Goal: Task Accomplishment & Management: Complete application form

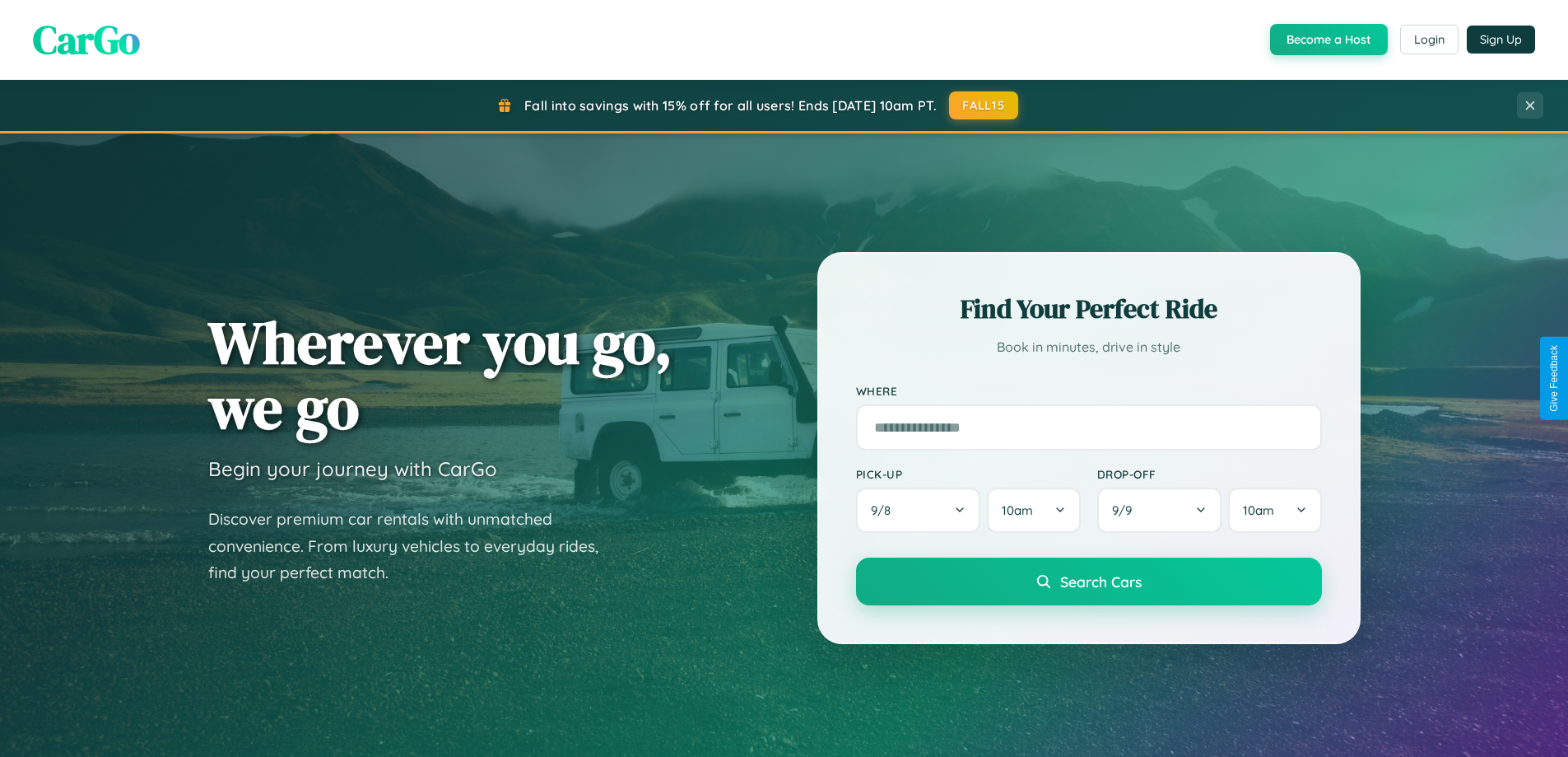
scroll to position [3169, 0]
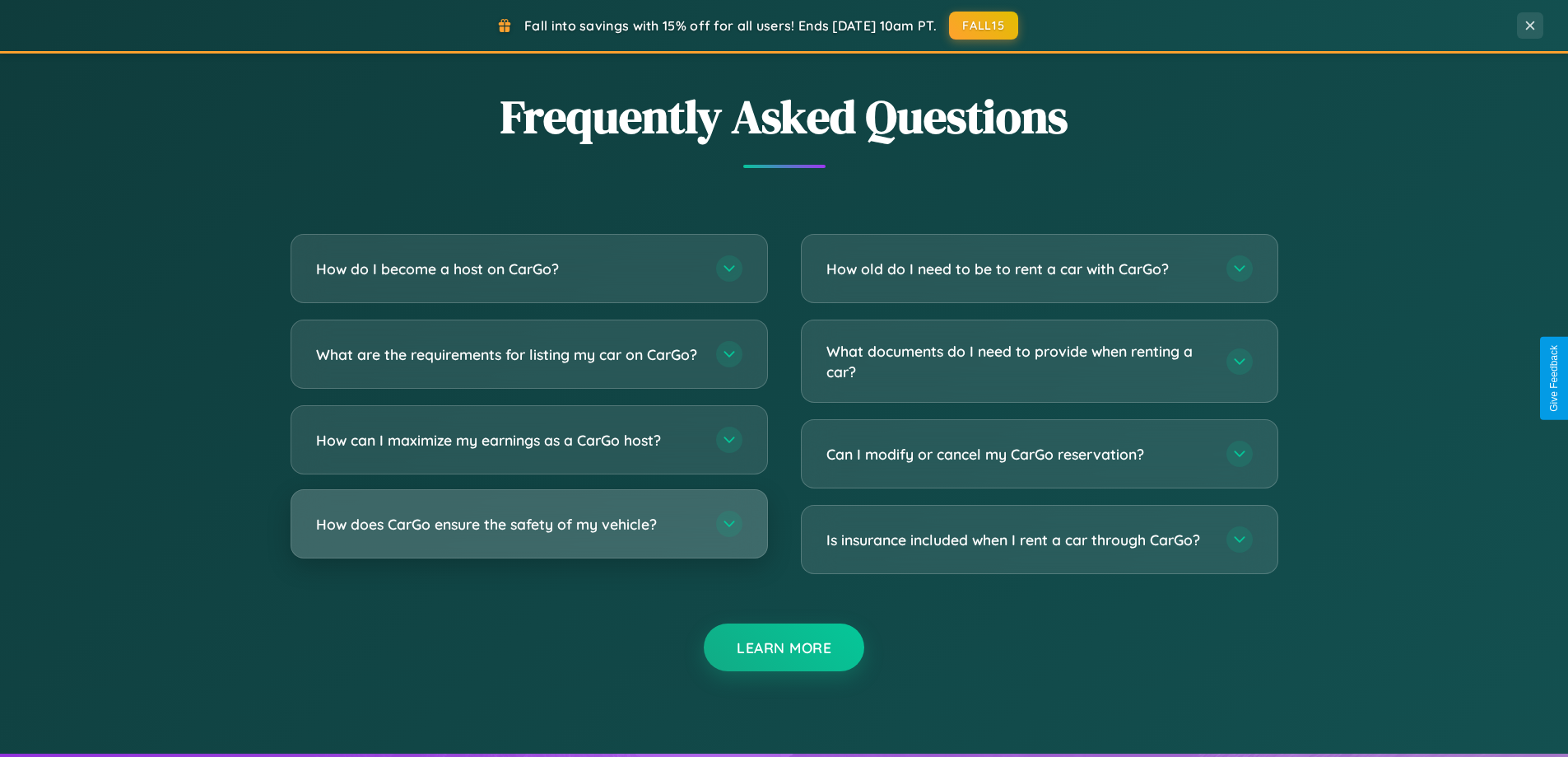
click at [529, 535] on h3 "How does CarGo ensure the safety of my vehicle?" at bounding box center [508, 524] width 384 height 20
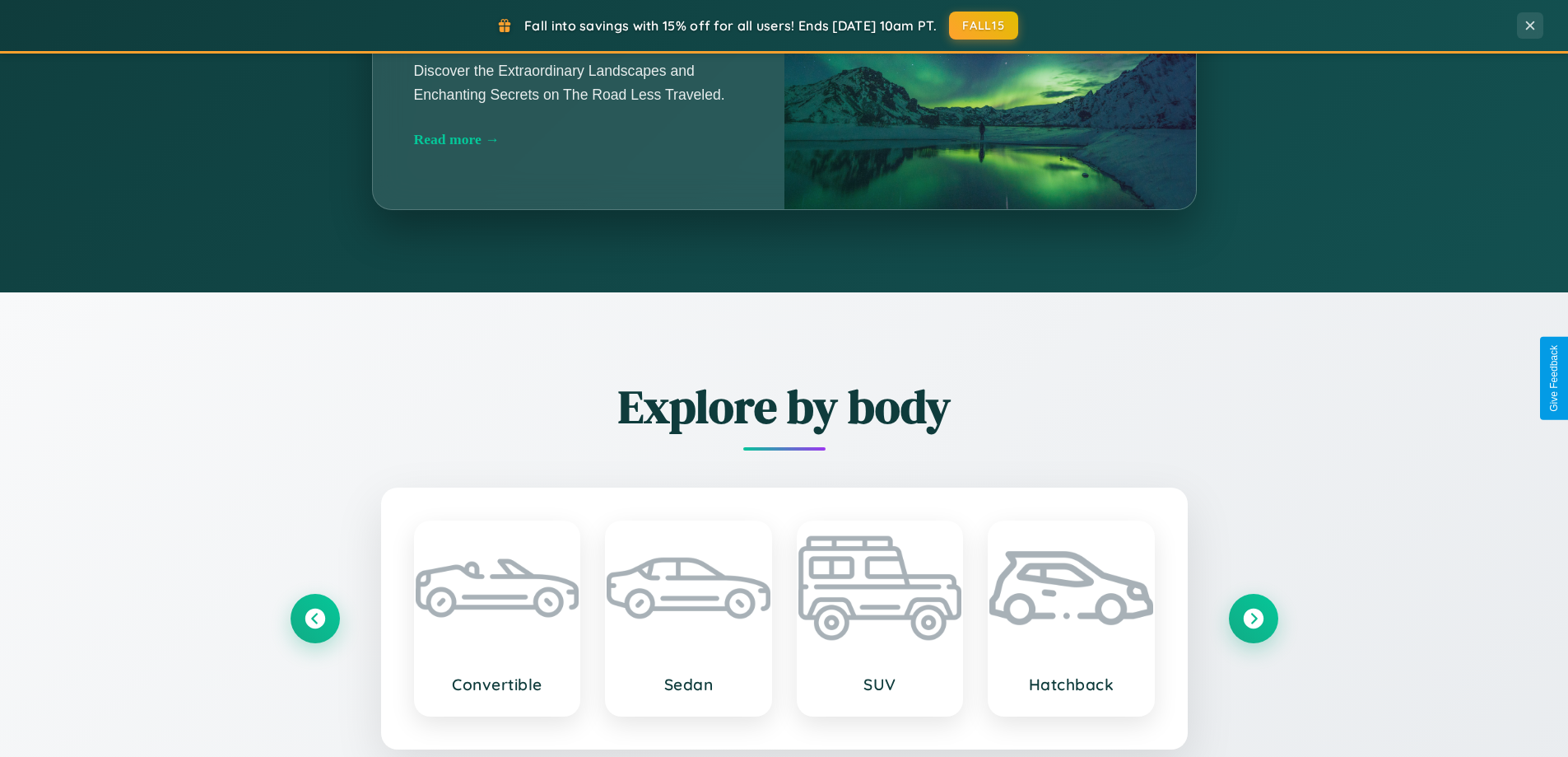
scroll to position [710, 0]
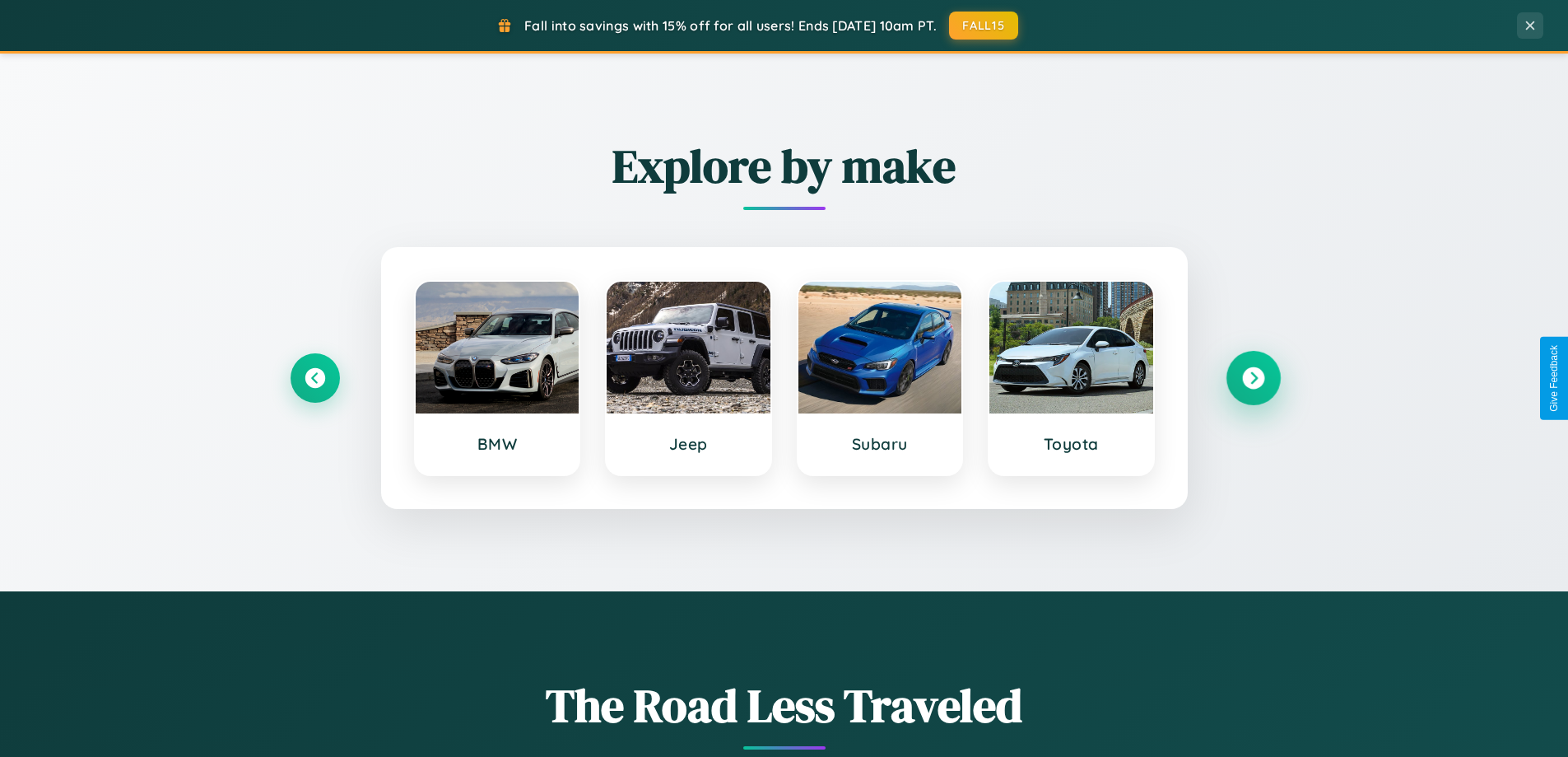
click at [1253, 378] on icon at bounding box center [1253, 378] width 22 height 22
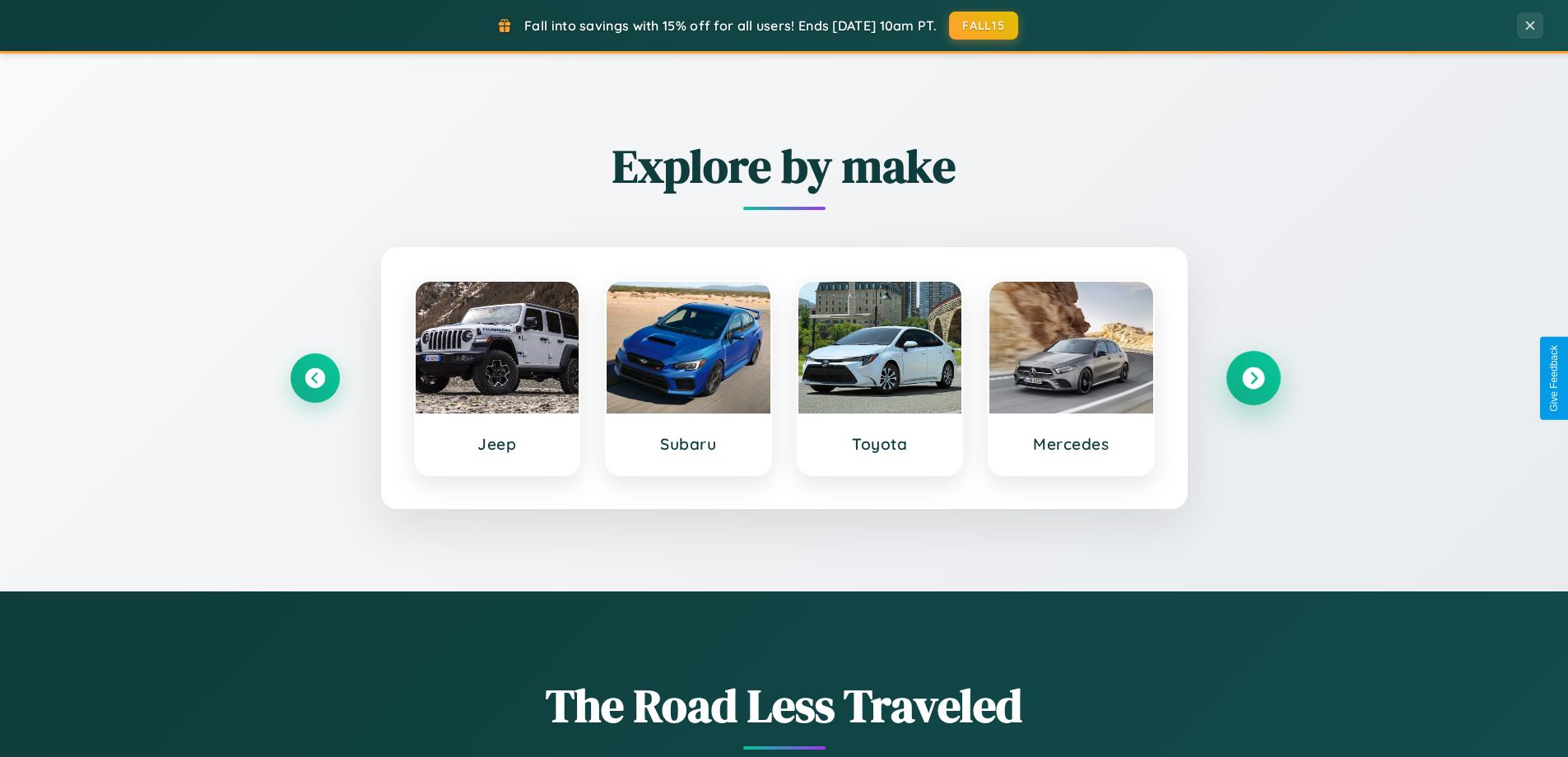
click at [1253, 378] on icon at bounding box center [1253, 378] width 22 height 22
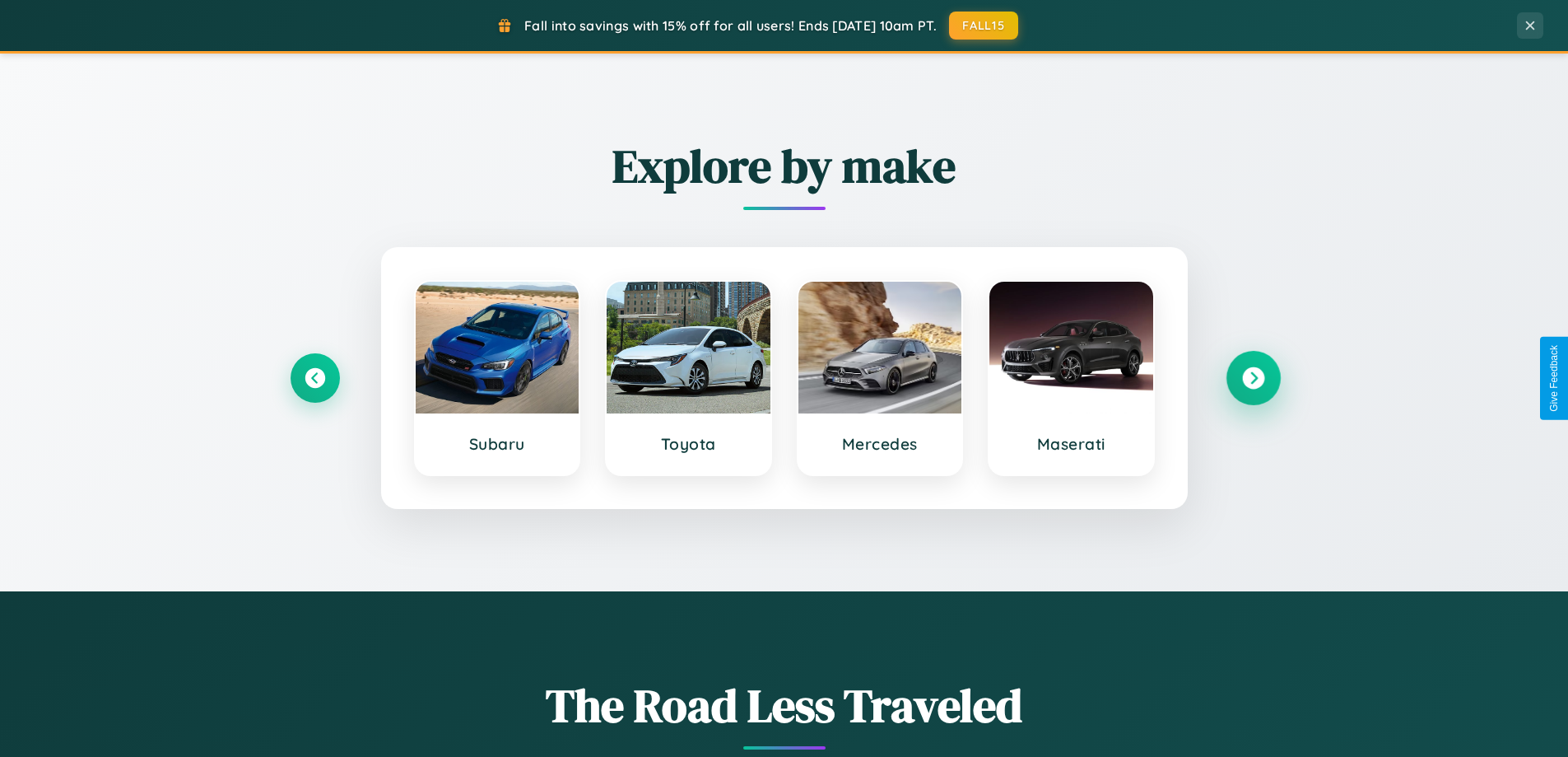
click at [1253, 378] on icon at bounding box center [1253, 378] width 22 height 22
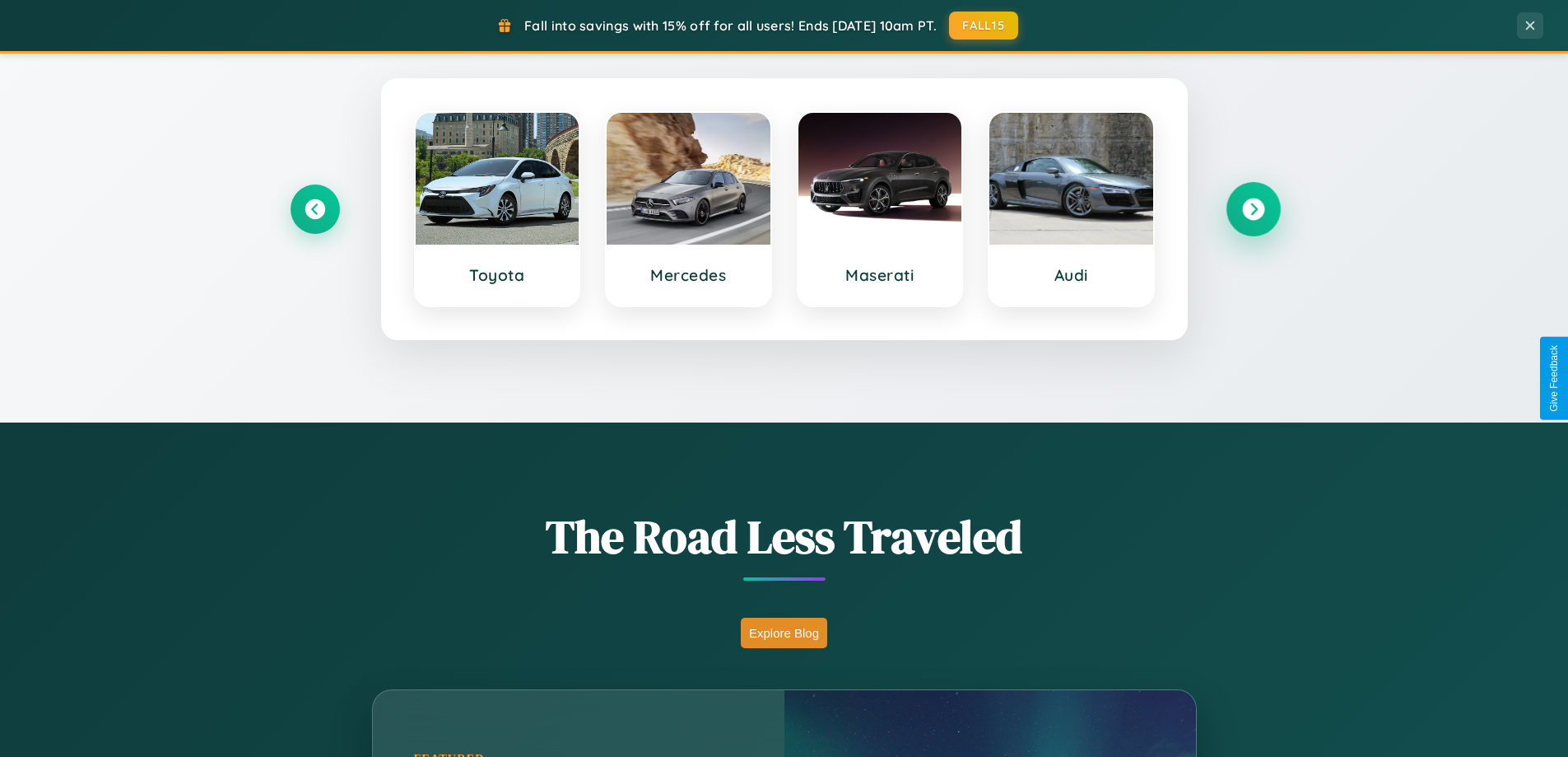
scroll to position [1133, 0]
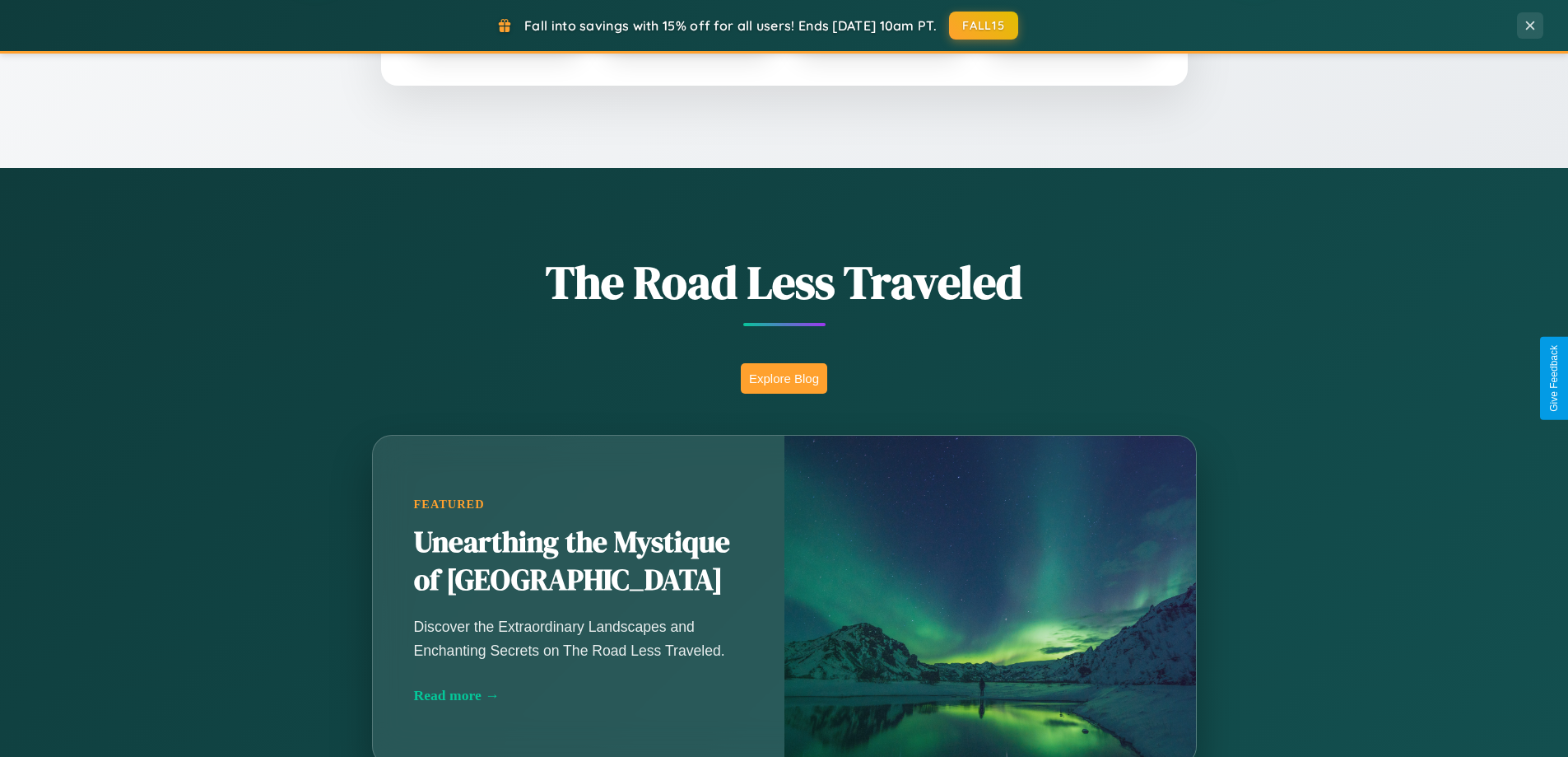
click at [784, 378] on button "Explore Blog" at bounding box center [784, 378] width 87 height 30
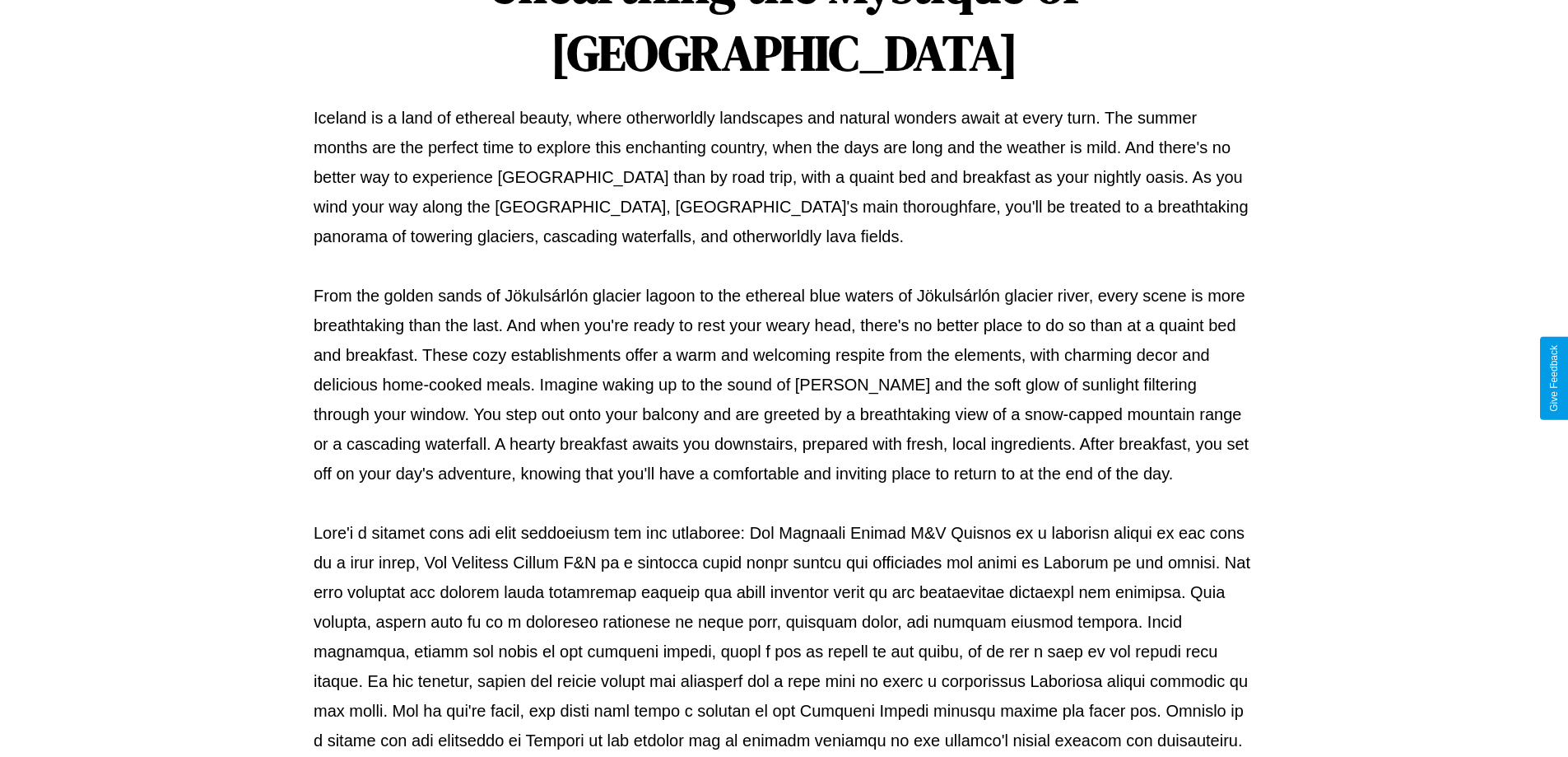
scroll to position [533, 0]
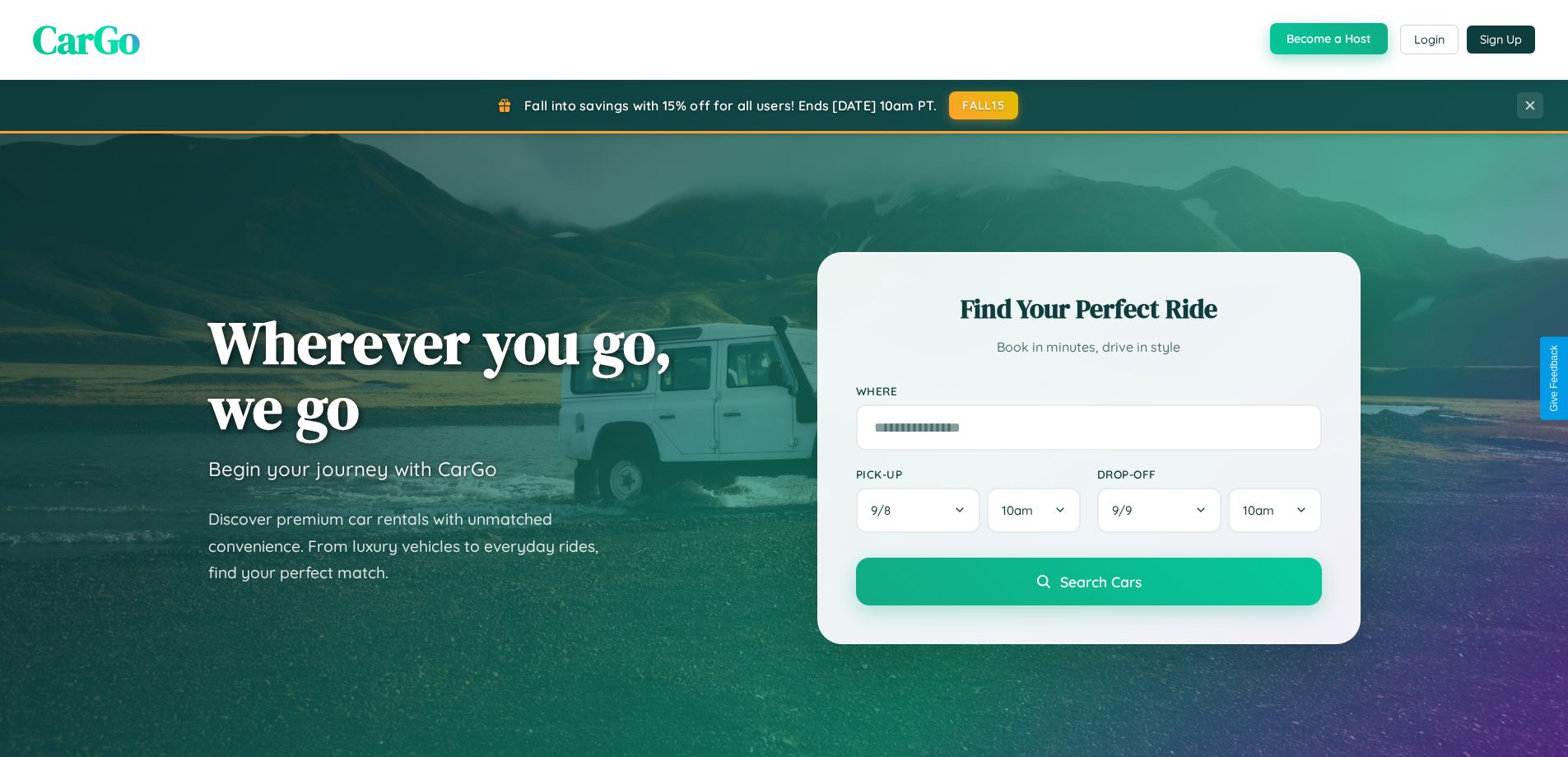
click at [1327, 40] on button "Become a Host" at bounding box center [1329, 38] width 118 height 31
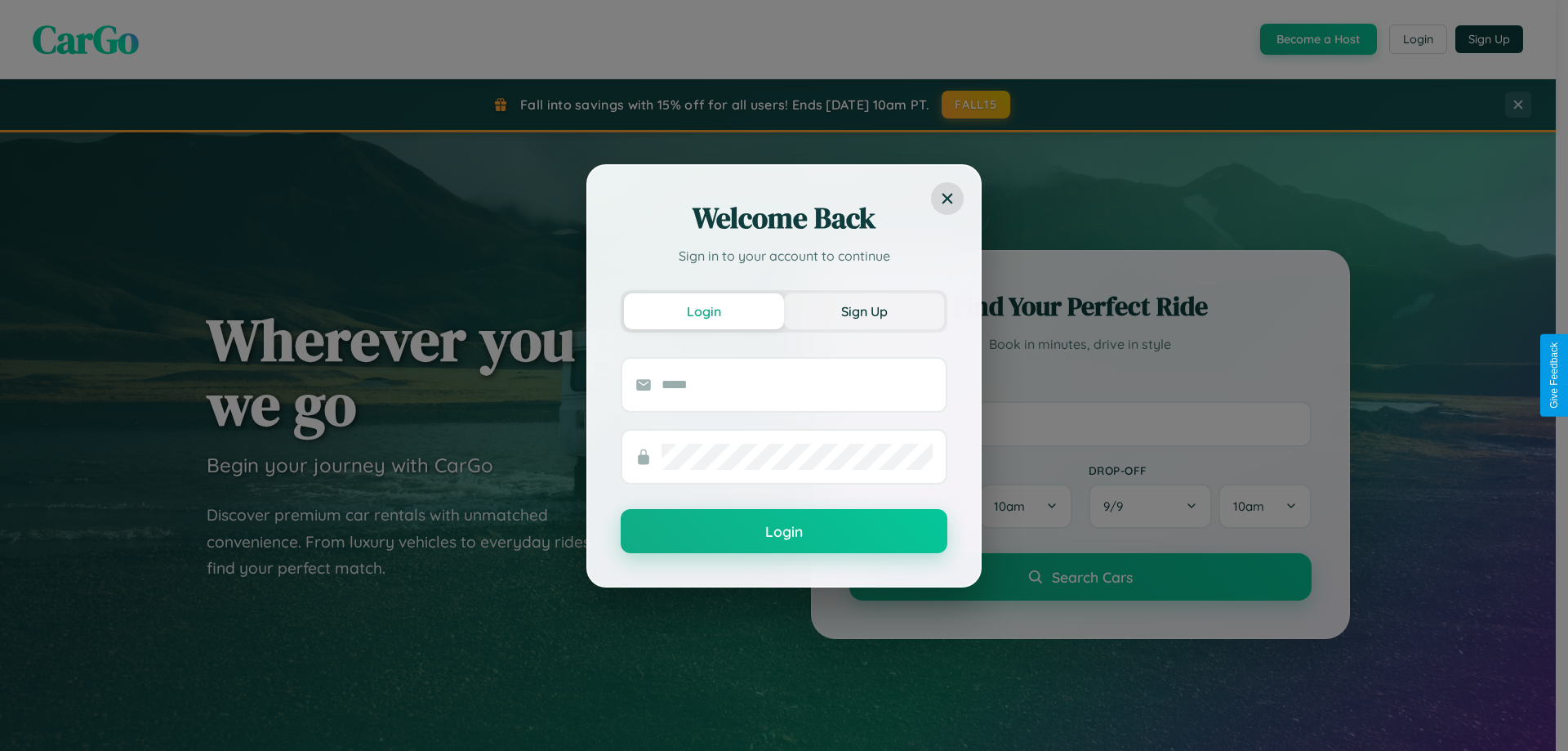
click at [864, 311] on button "Sign Up" at bounding box center [864, 311] width 160 height 36
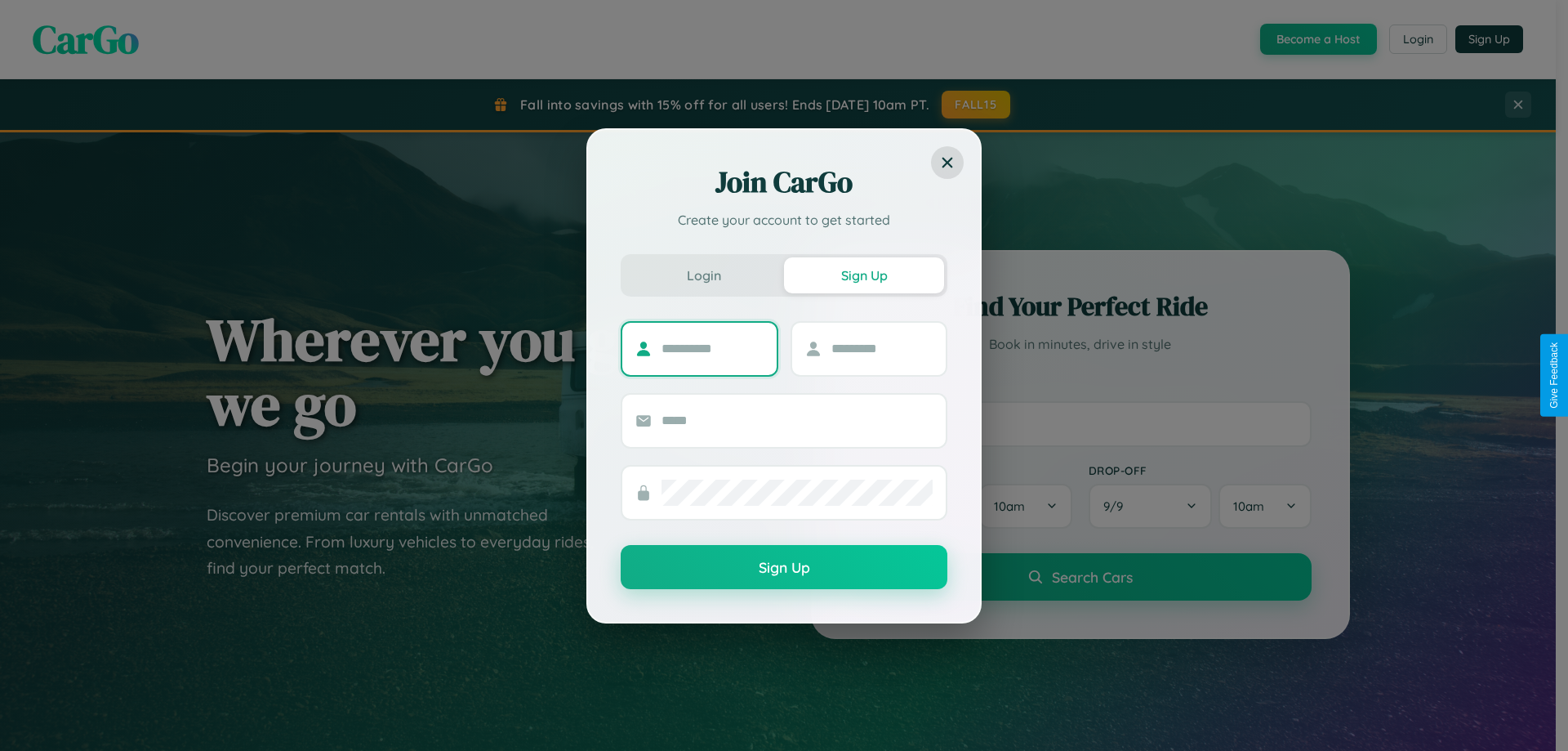
click at [712, 348] on input "text" at bounding box center [712, 348] width 102 height 26
type input "******"
click at [881, 348] on input "text" at bounding box center [883, 348] width 102 height 26
type input "******"
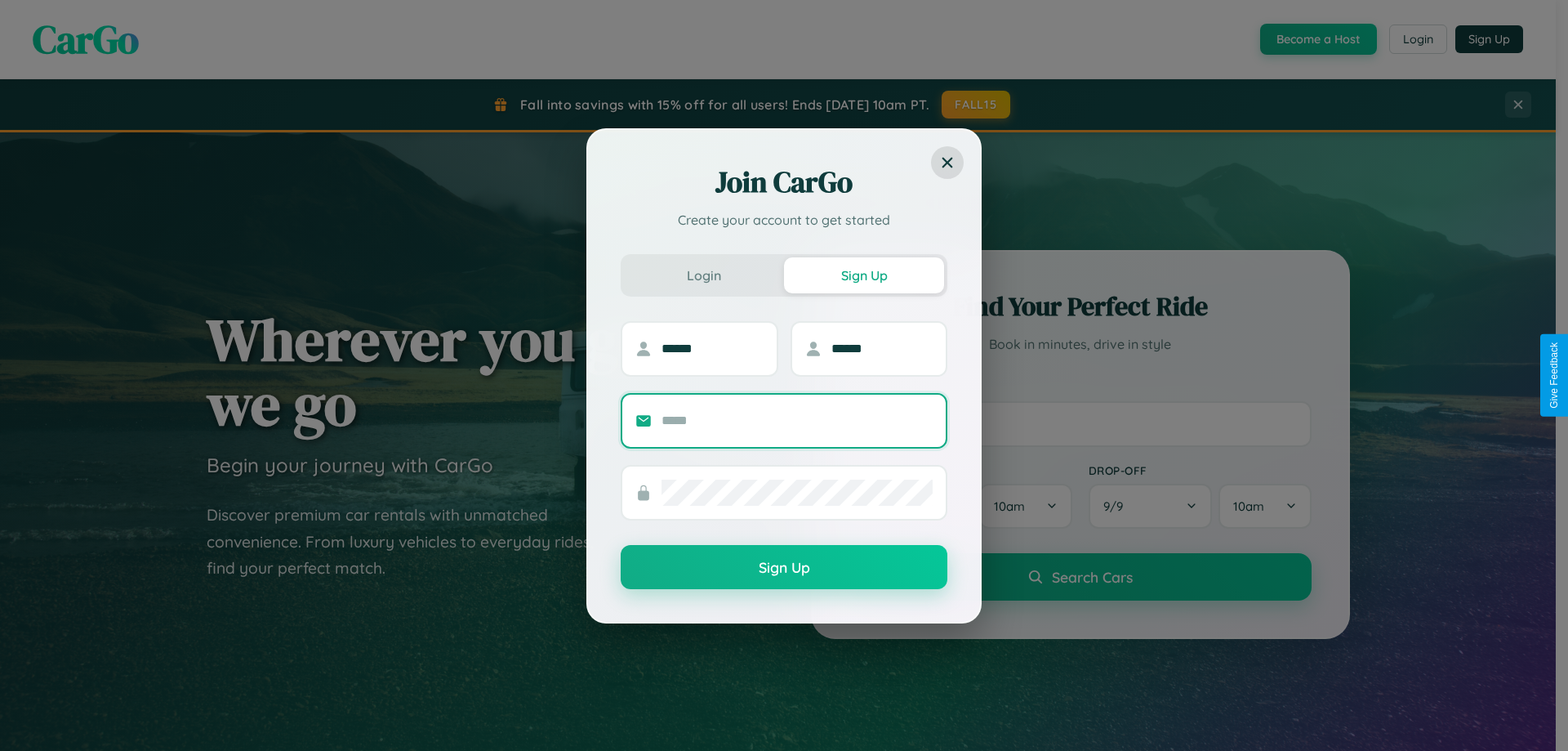
click at [797, 420] on input "text" at bounding box center [797, 420] width 271 height 26
type input "**********"
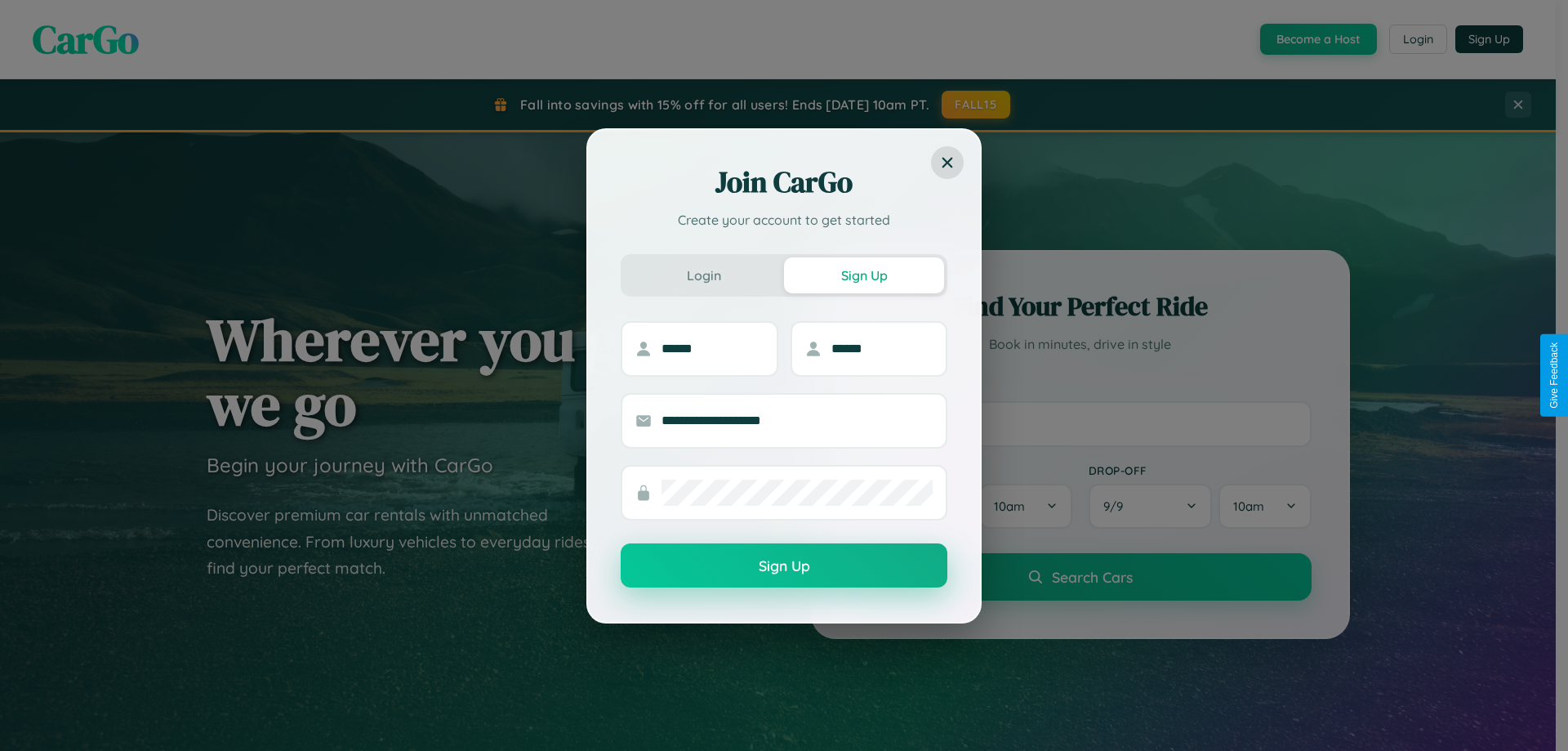
click at [784, 566] on button "Sign Up" at bounding box center [783, 565] width 326 height 44
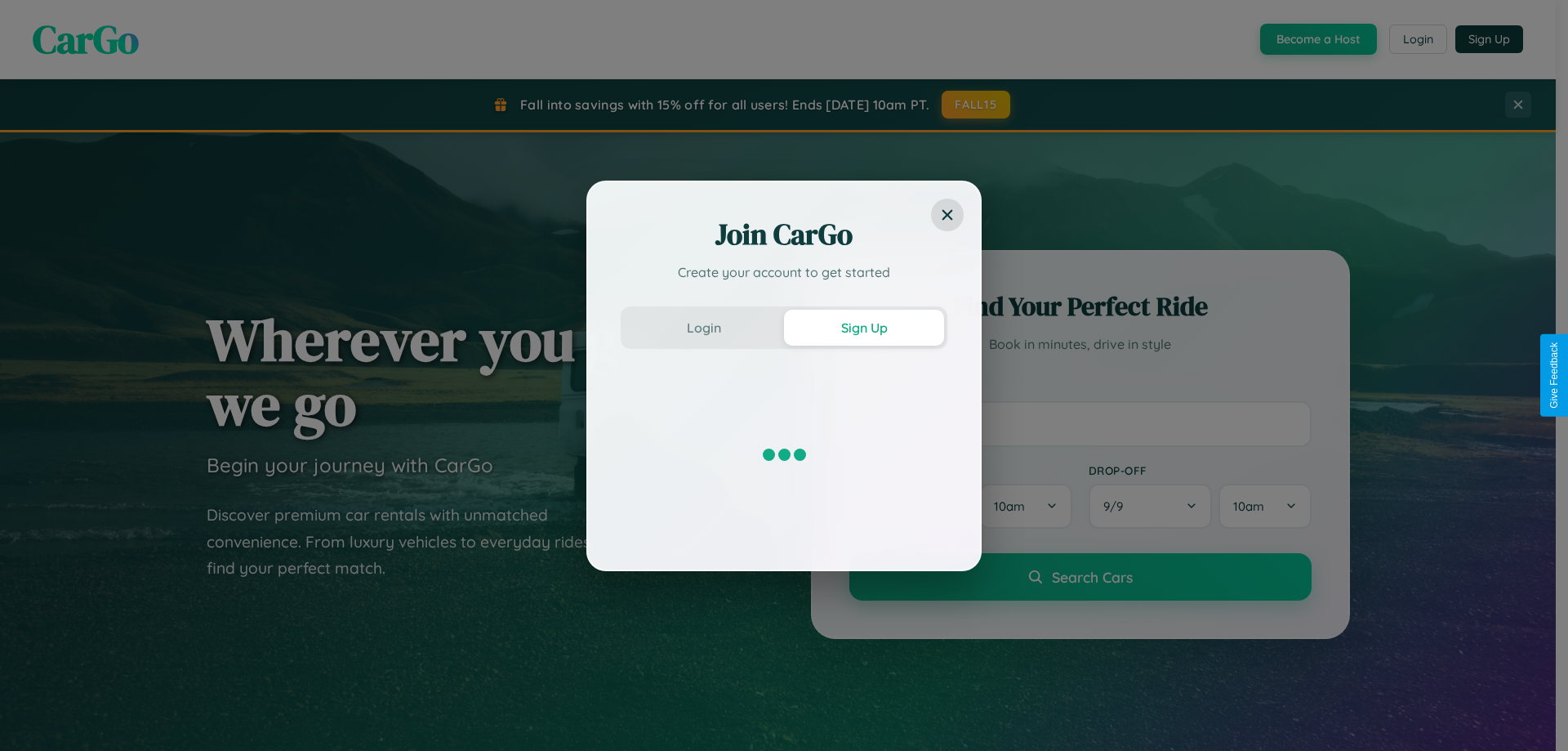
click at [1317, 39] on div "Join CarGo Create your account to get started Login Sign Up" at bounding box center [784, 375] width 1568 height 751
